Goal: Find specific page/section

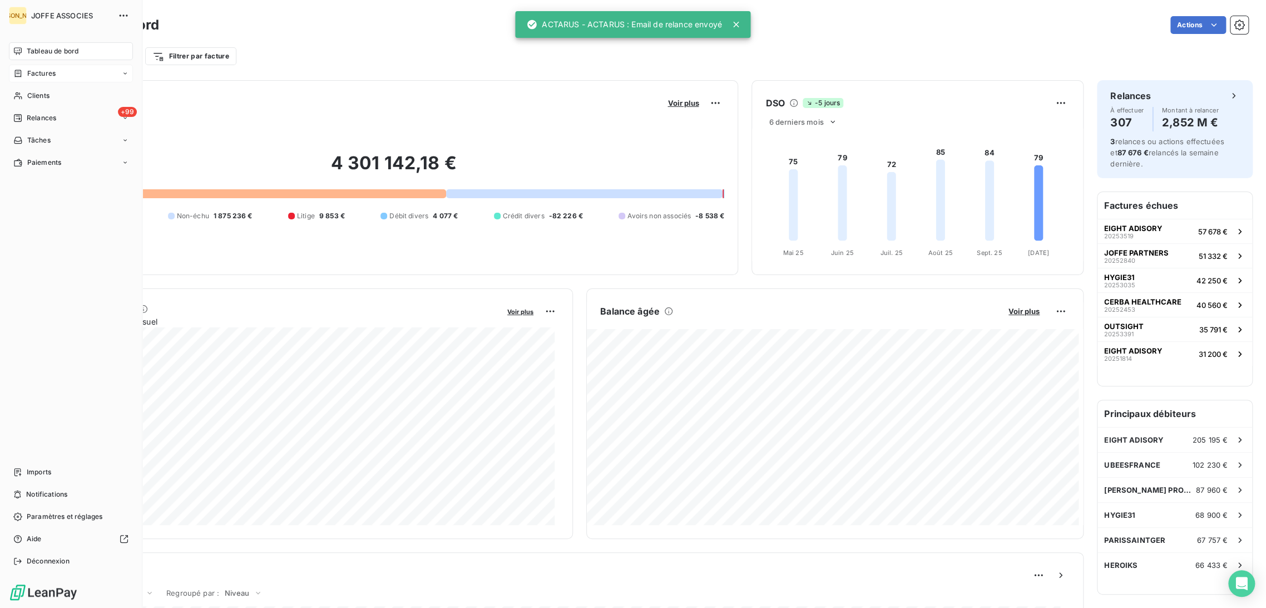
drag, startPoint x: 31, startPoint y: 73, endPoint x: 72, endPoint y: 82, distance: 42.7
click at [31, 72] on span "Factures" at bounding box center [41, 73] width 28 height 10
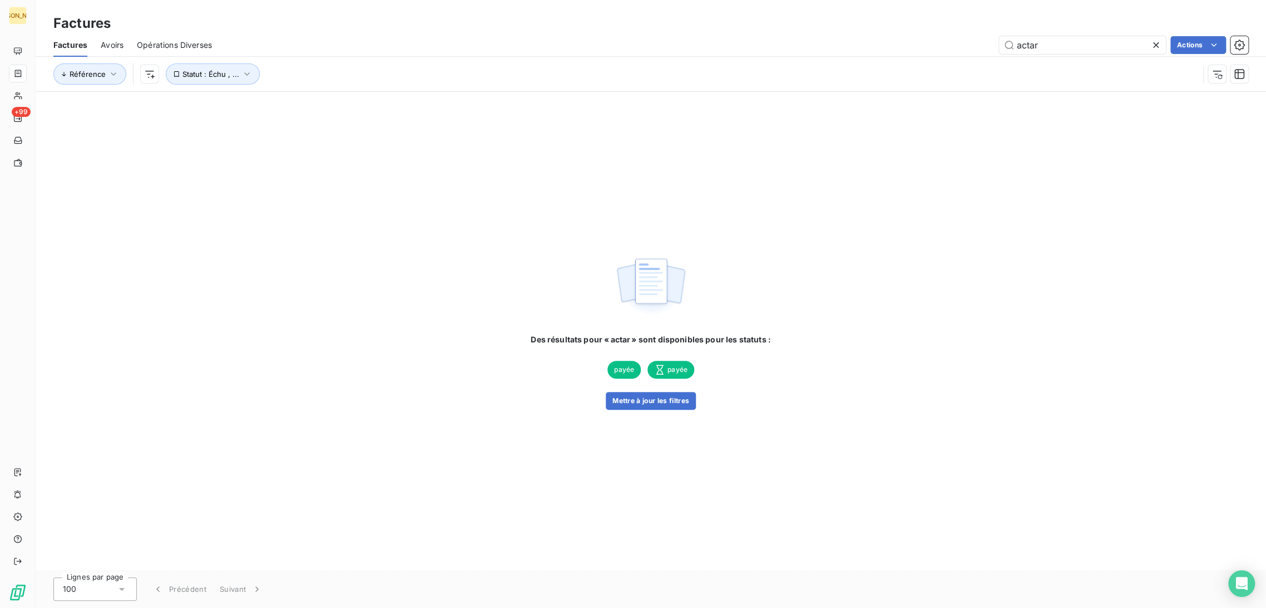
click at [1153, 43] on icon at bounding box center [1156, 45] width 6 height 6
